Goal: Information Seeking & Learning: Check status

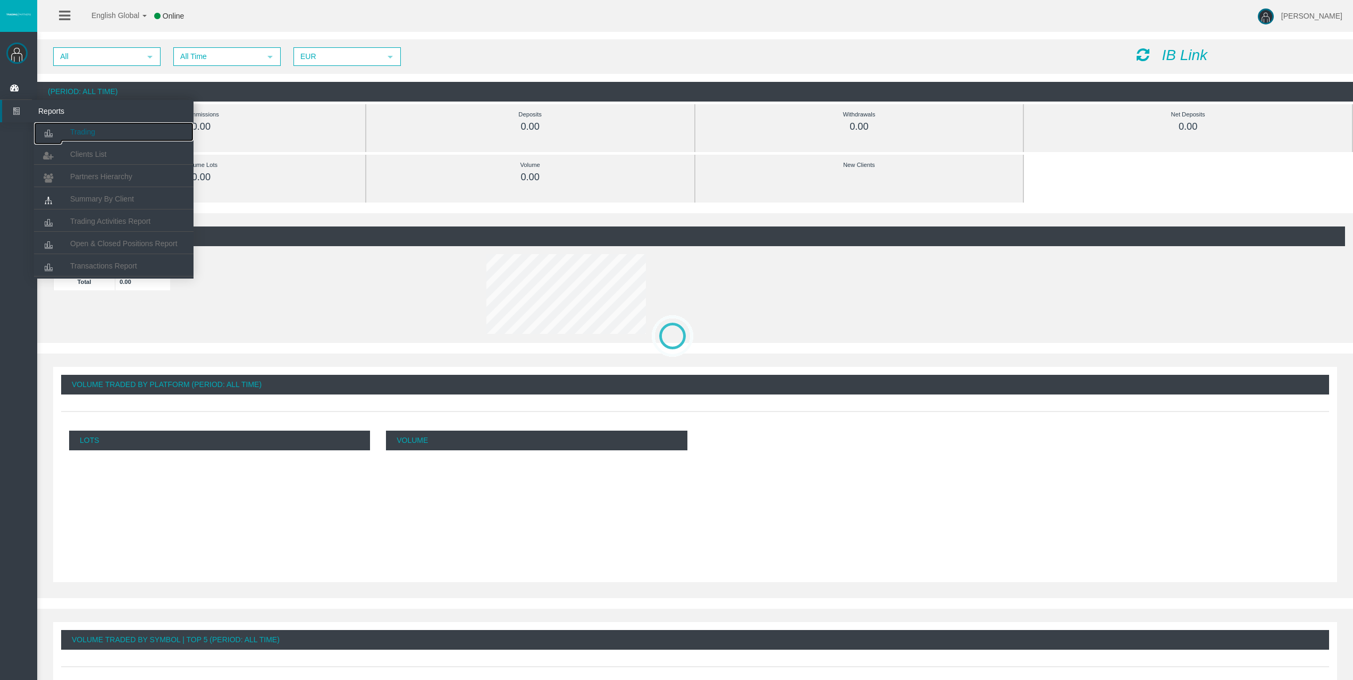
click at [52, 130] on icon at bounding box center [48, 133] width 28 height 22
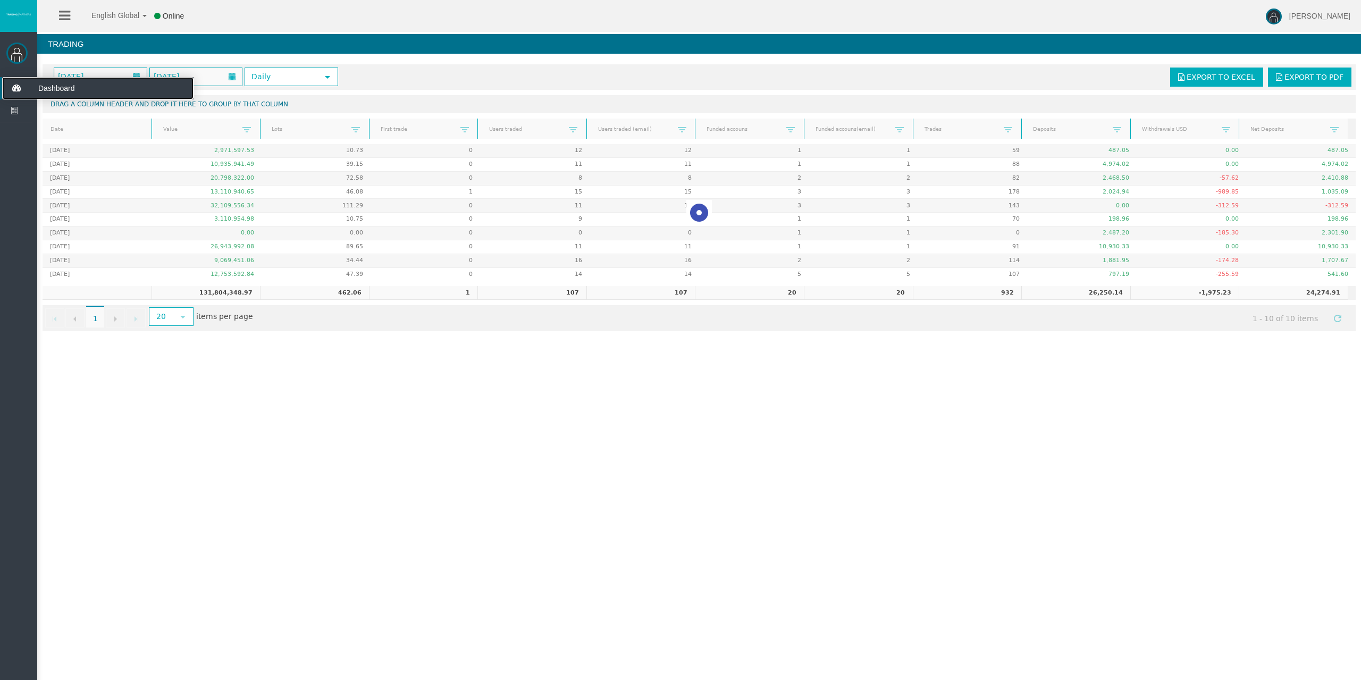
click at [13, 90] on icon at bounding box center [16, 88] width 28 height 22
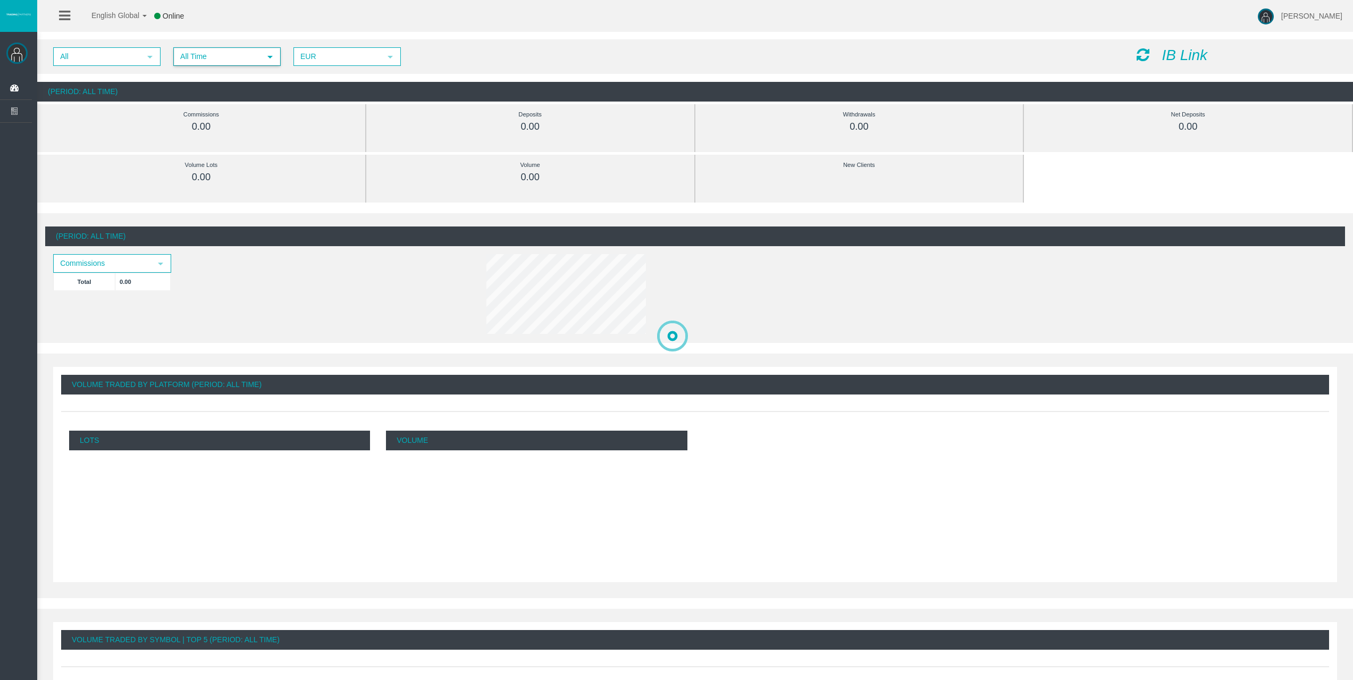
click at [245, 61] on span "All Time" at bounding box center [217, 56] width 86 height 16
click at [241, 75] on li "Daily" at bounding box center [226, 74] width 105 height 17
click at [241, 75] on ul "Daily Monthly Quarterly Yearly All Time" at bounding box center [226, 108] width 105 height 85
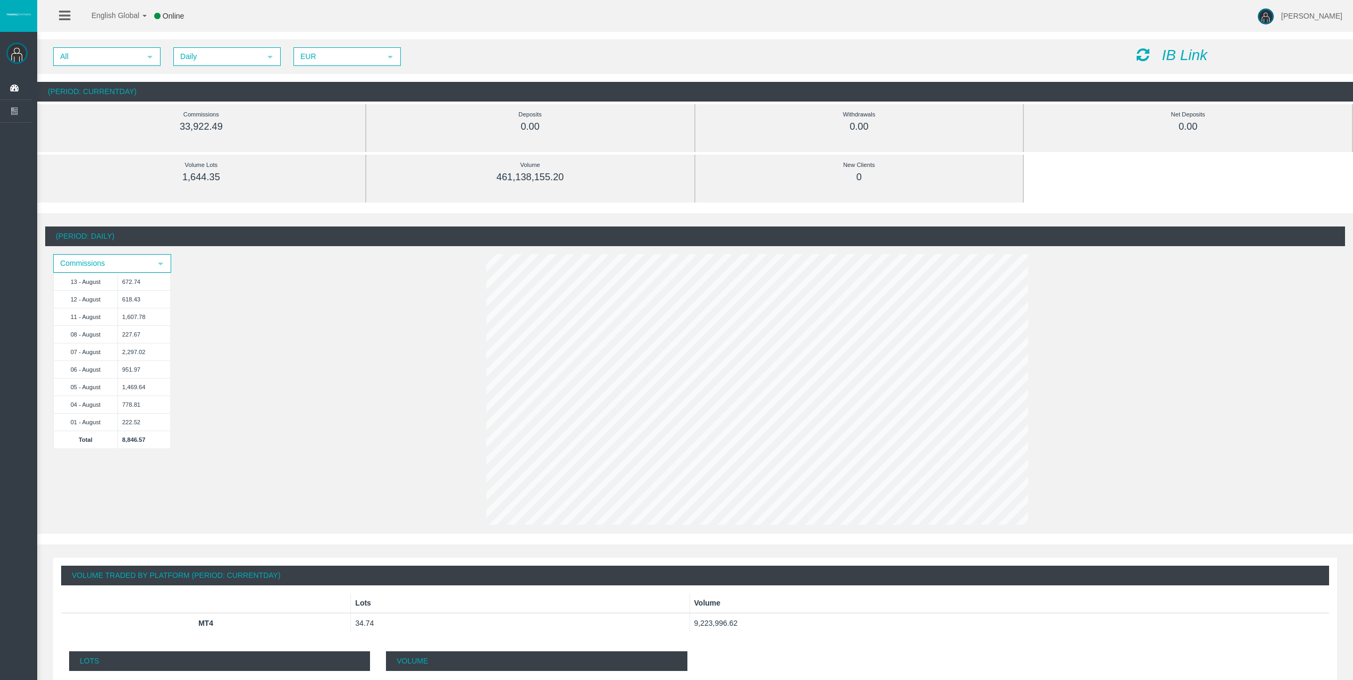
click at [1153, 15] on div "English Global 简体中文 English Global 日本語 한국어 Online [PERSON_NAME] Help Log Out" at bounding box center [676, 16] width 1353 height 32
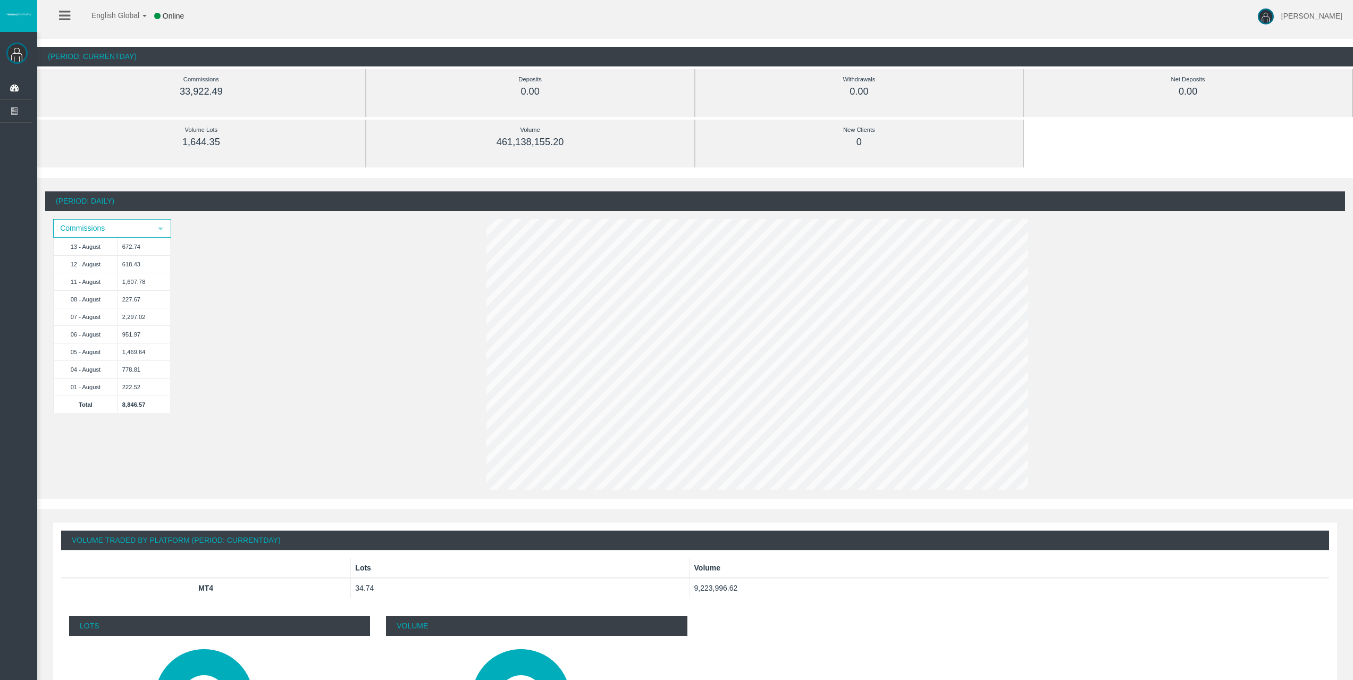
scroll to position [53, 0]
